Goal: Transaction & Acquisition: Purchase product/service

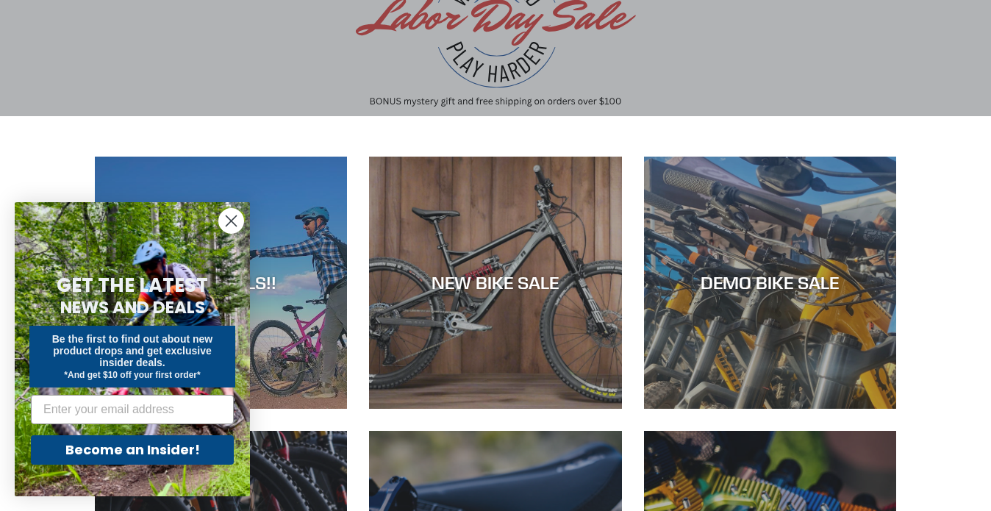
scroll to position [196, 0]
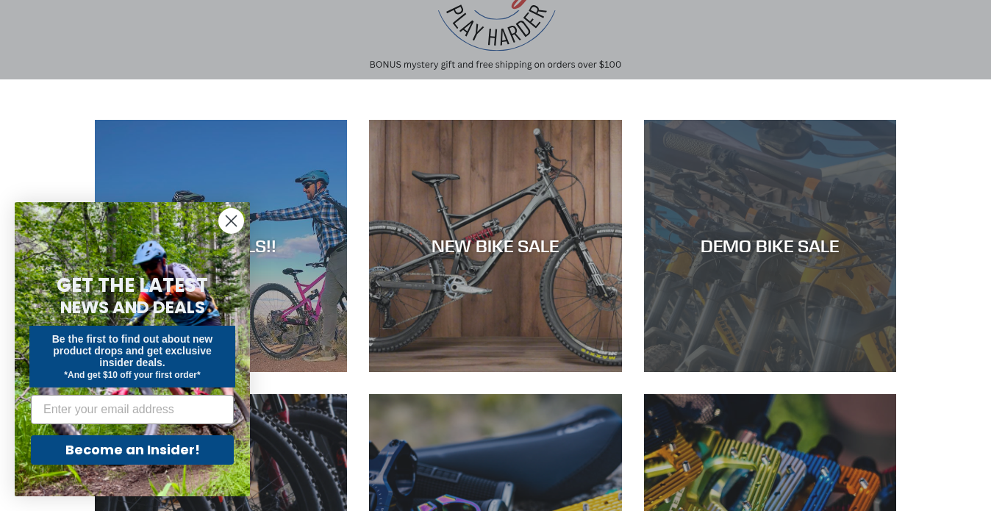
click at [732, 372] on div "DEMO BIKE SALE" at bounding box center [770, 372] width 252 height 0
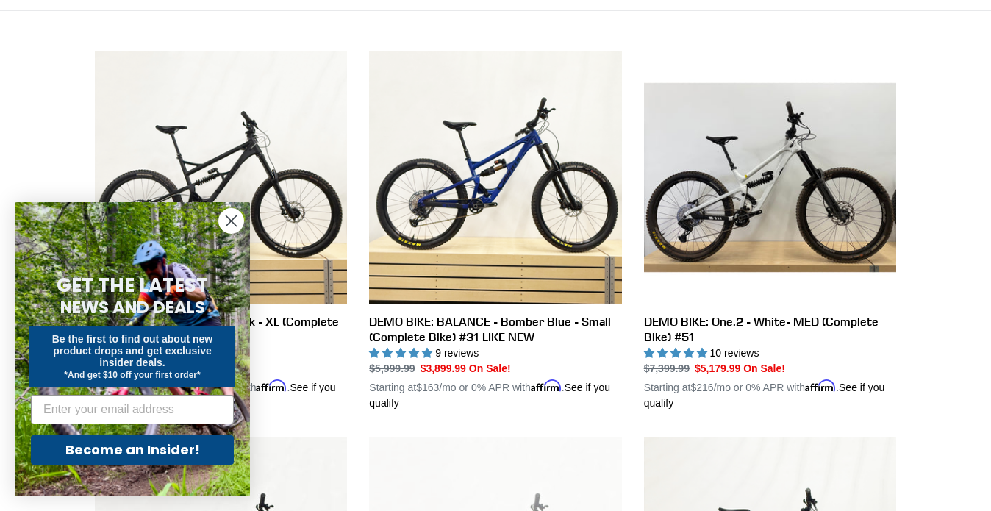
scroll to position [387, 0]
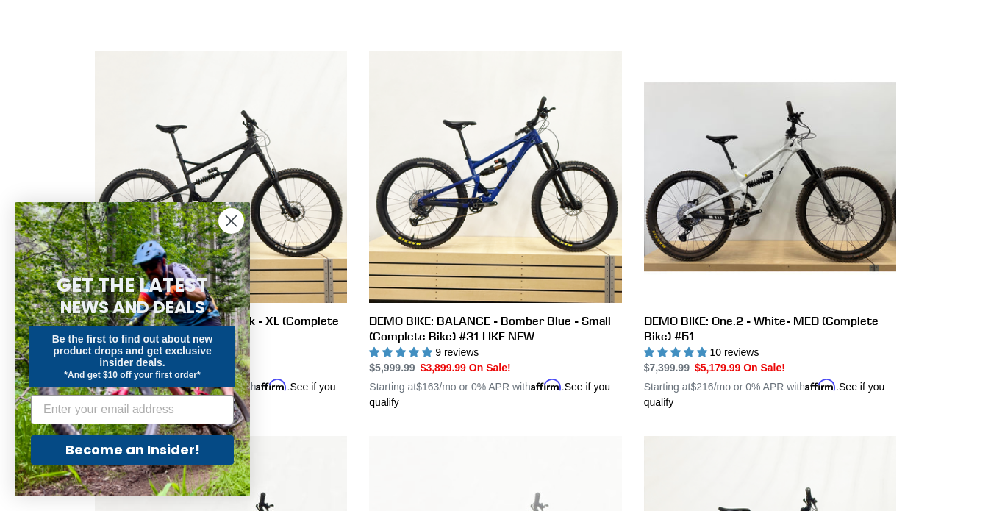
click at [235, 220] on circle "Close dialog" at bounding box center [231, 221] width 24 height 24
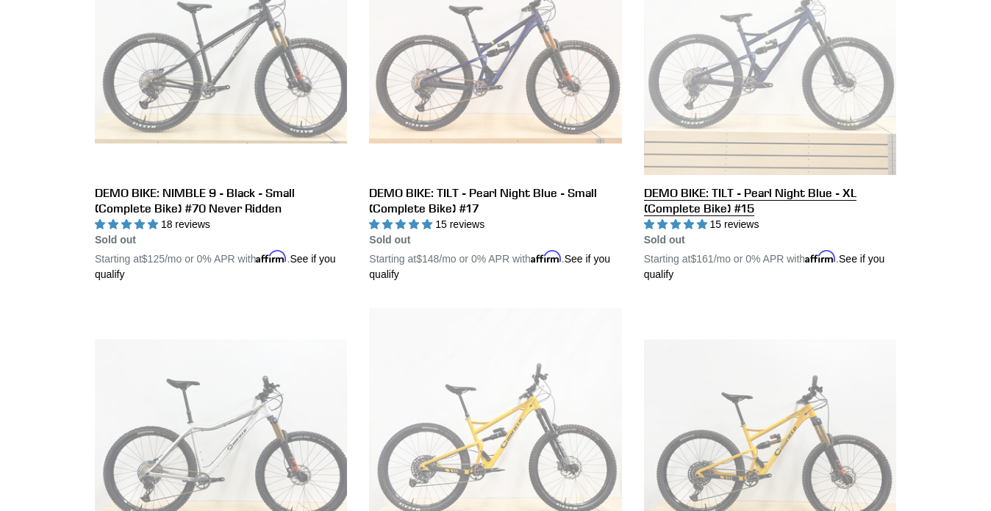
scroll to position [1560, 0]
